Goal: Task Accomplishment & Management: Manage account settings

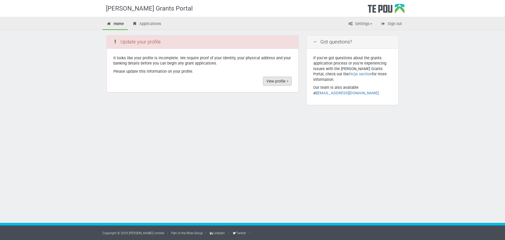
click at [273, 82] on link "View profile" at bounding box center [277, 81] width 29 height 9
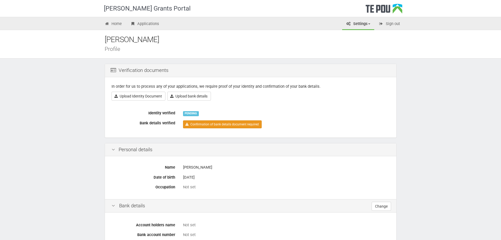
click at [219, 123] on link "Confirmation of bank details document required" at bounding box center [222, 124] width 79 height 8
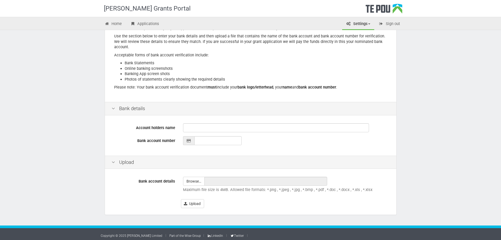
scroll to position [63, 0]
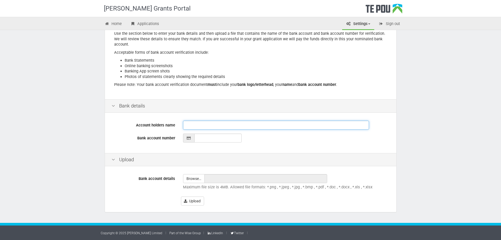
click at [208, 124] on input "Account holders name" at bounding box center [276, 124] width 186 height 9
type input "Benjamin Scott Olsen"
type input "12-3067-0204001-50"
click at [193, 178] on input "file" at bounding box center [193, 178] width 21 height 8
type input "C:\fakepath\B.S.Olsen Banking Account.pdf"
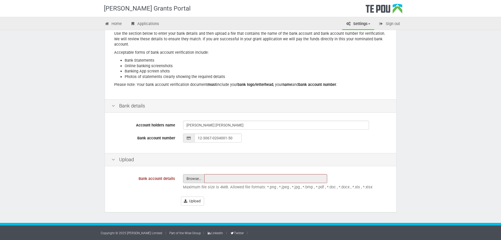
type input "[PERSON_NAME] Banking Account.pdf"
click at [199, 200] on button "Upload" at bounding box center [192, 200] width 23 height 9
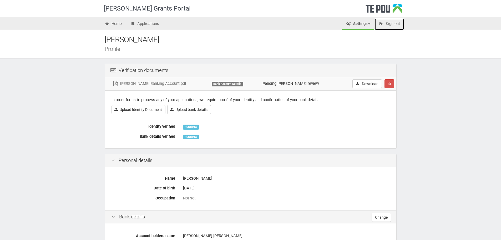
click at [393, 24] on link "Sign out" at bounding box center [389, 24] width 29 height 12
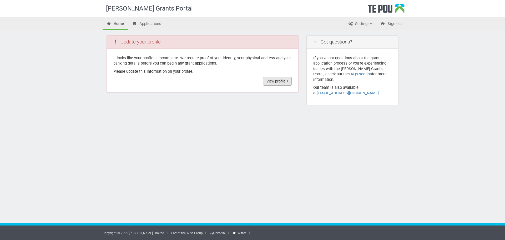
click at [265, 81] on link "View profile" at bounding box center [277, 81] width 29 height 9
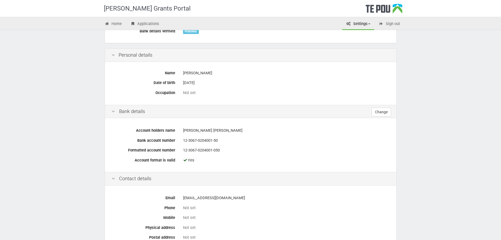
scroll to position [162, 0]
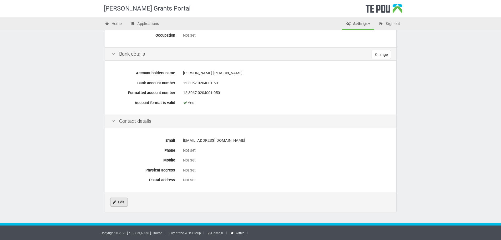
click at [117, 201] on link "Edit" at bounding box center [119, 201] width 18 height 9
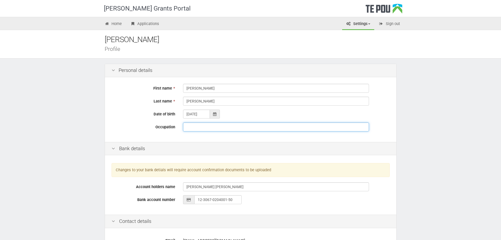
click at [197, 126] on input "Occupation" at bounding box center [276, 126] width 186 height 9
type input "[MEDICAL_DATA] Worker"
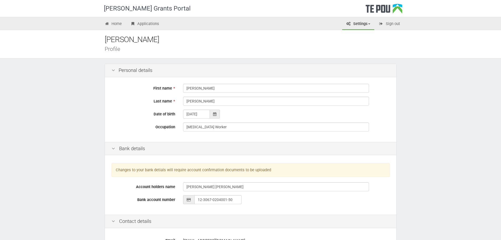
click at [206, 152] on div "Bank details" at bounding box center [250, 148] width 291 height 13
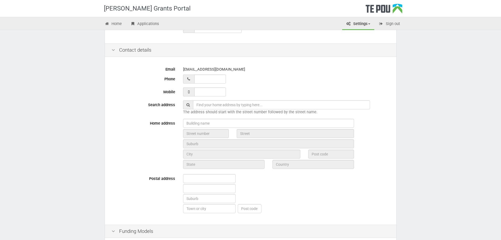
scroll to position [184, 0]
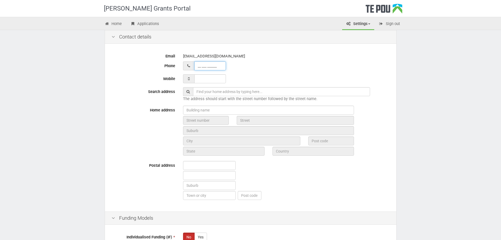
click at [213, 65] on input "__ ___ ______" at bounding box center [210, 65] width 32 height 9
type input "__ ___ ______"
type input "021 181 3347"
click at [258, 75] on div "021 181 3347" at bounding box center [286, 78] width 207 height 9
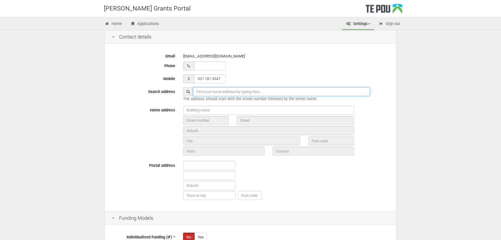
click at [235, 93] on input "text" at bounding box center [281, 91] width 177 height 9
click at [227, 92] on input "132" at bounding box center [281, 91] width 177 height 9
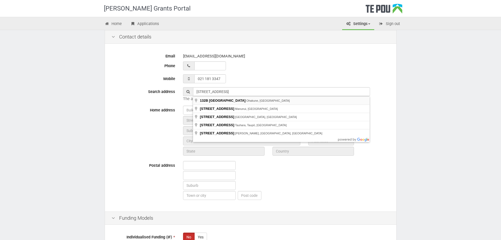
type input "132B Miro Street, Ohakune, New Zealand"
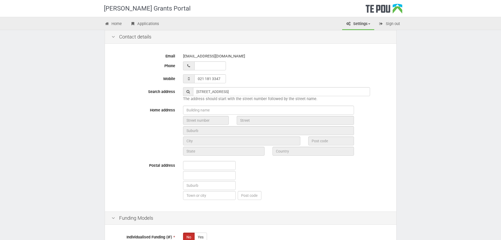
type input "132B"
type input "Miro Street"
type input "Ohakune"
type input "4625"
type input "Manawatū-Whanganui Region"
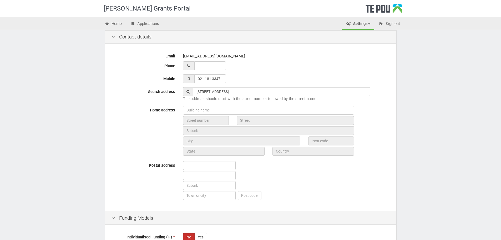
type input "New Zealand"
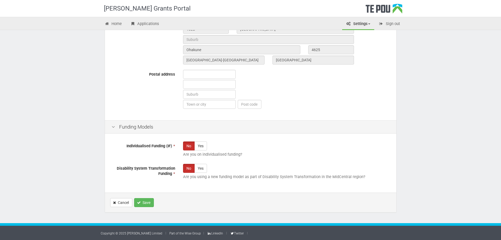
scroll to position [275, 0]
click at [144, 201] on button "Save" at bounding box center [144, 201] width 20 height 9
